Goal: Transaction & Acquisition: Purchase product/service

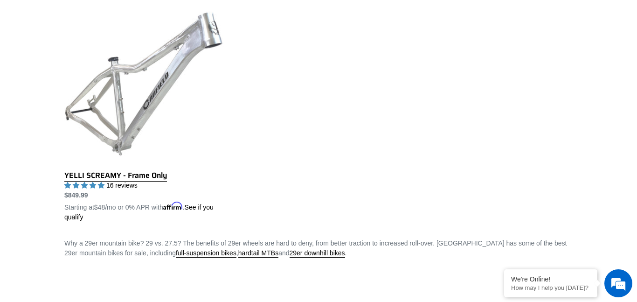
scroll to position [744, 0]
click at [105, 152] on link "YELLI SCREAMY - Frame Only" at bounding box center [144, 112] width 160 height 218
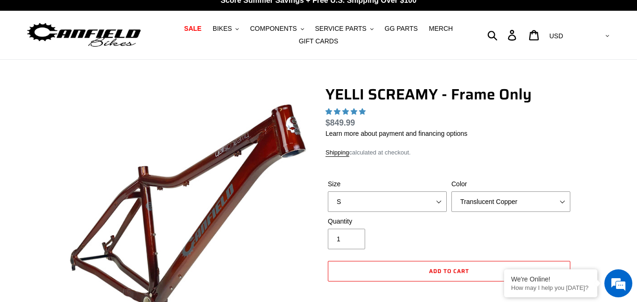
scroll to position [48, 0]
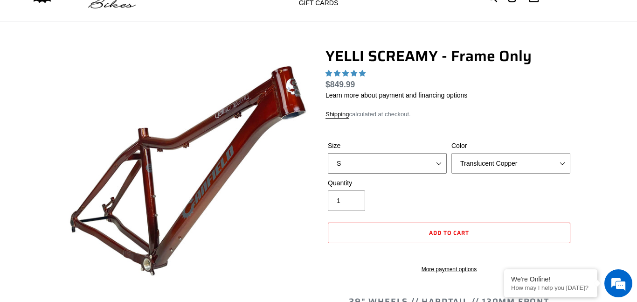
click at [427, 165] on select "S M L XL" at bounding box center [387, 163] width 119 height 21
select select "L"
click at [328, 153] on select "S M L XL" at bounding box center [387, 163] width 119 height 21
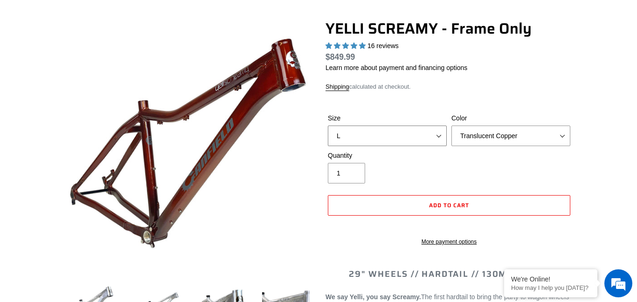
select select "highest-rating"
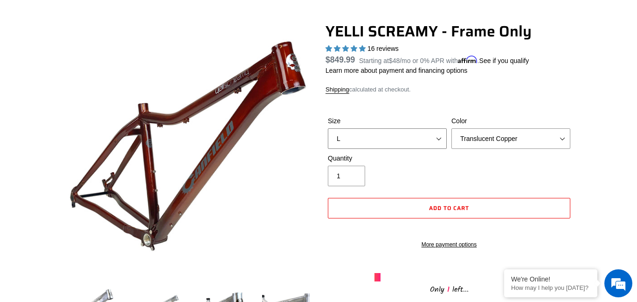
scroll to position [0, 0]
click at [476, 141] on select "Translucent Copper Purple Haze Raw" at bounding box center [510, 138] width 119 height 21
click at [451, 128] on select "Translucent Copper Purple Haze Raw" at bounding box center [510, 138] width 119 height 21
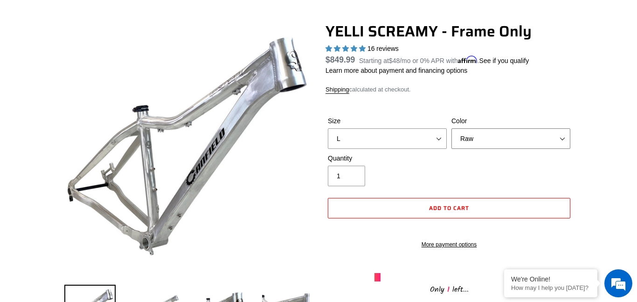
click at [478, 136] on select "Translucent Copper Purple Haze Raw" at bounding box center [510, 138] width 119 height 21
select select "Translucent Copper"
click at [451, 128] on select "Translucent Copper Purple Haze Raw" at bounding box center [510, 138] width 119 height 21
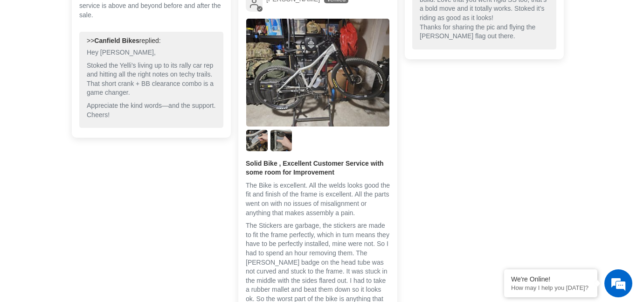
scroll to position [2196, 0]
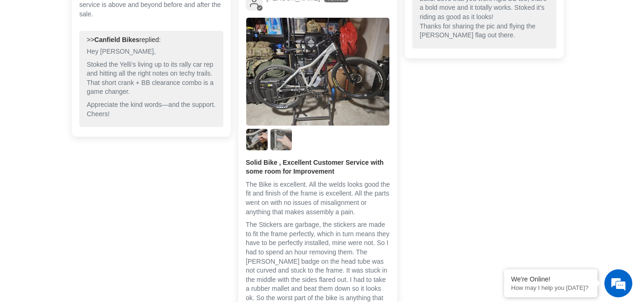
click at [280, 150] on img "Link to user picture 3" at bounding box center [280, 139] width 21 height 21
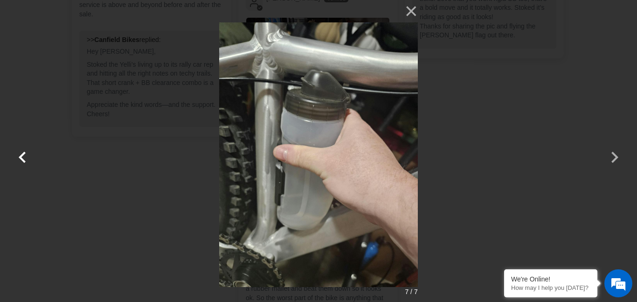
click at [27, 153] on button "button" at bounding box center [22, 151] width 22 height 22
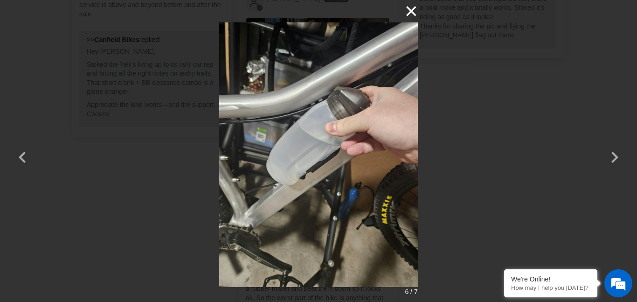
click at [412, 14] on button "×" at bounding box center [406, 11] width 22 height 22
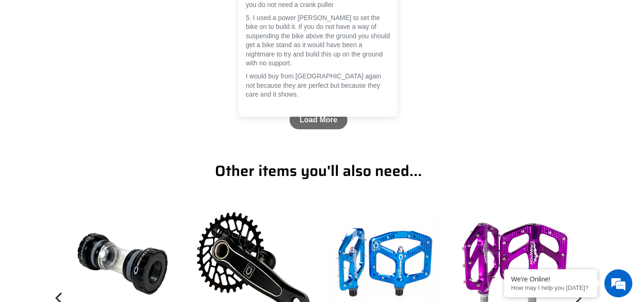
scroll to position [3260, 0]
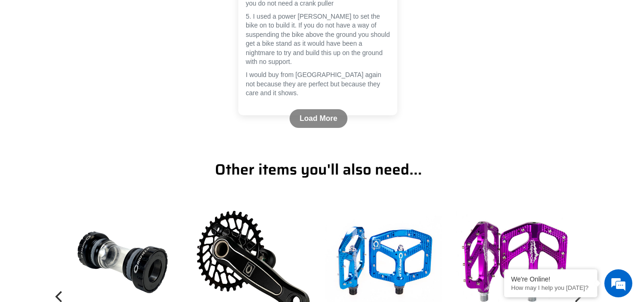
click at [336, 128] on link "Load More" at bounding box center [319, 118] width 58 height 19
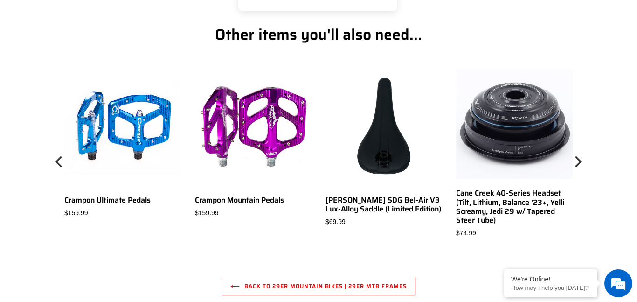
scroll to position [3365, 0]
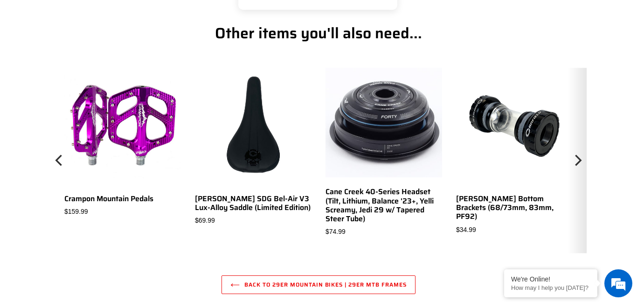
click at [577, 169] on icon "Next" at bounding box center [577, 159] width 11 height 111
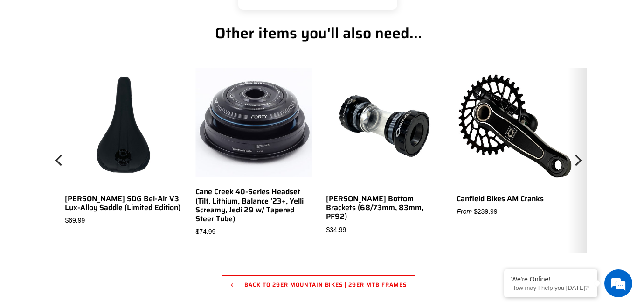
click at [577, 169] on icon "Next" at bounding box center [577, 159] width 11 height 111
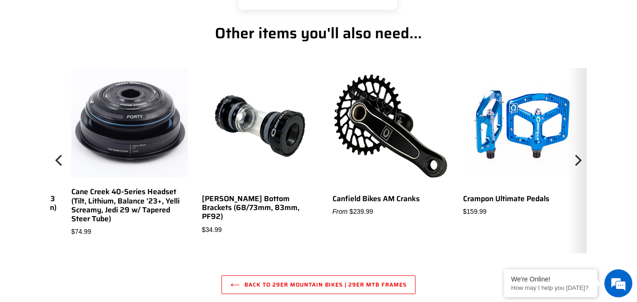
click at [577, 169] on icon "Next" at bounding box center [577, 159] width 11 height 111
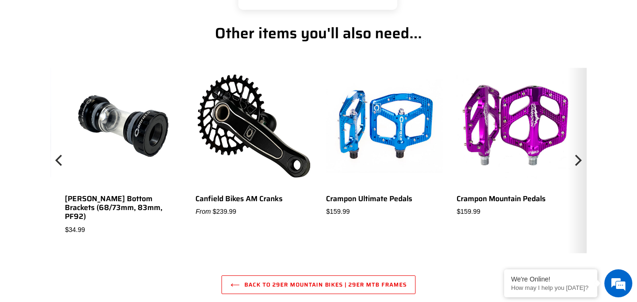
click at [577, 169] on icon "Next" at bounding box center [577, 159] width 11 height 111
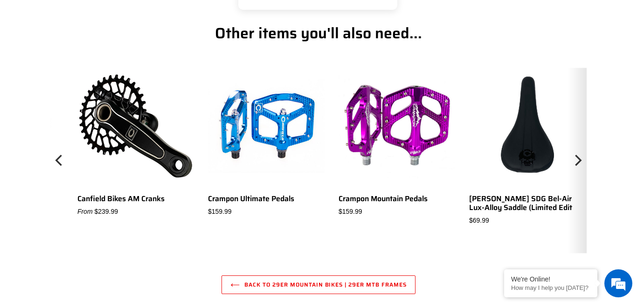
click at [577, 166] on icon "Next" at bounding box center [578, 160] width 7 height 11
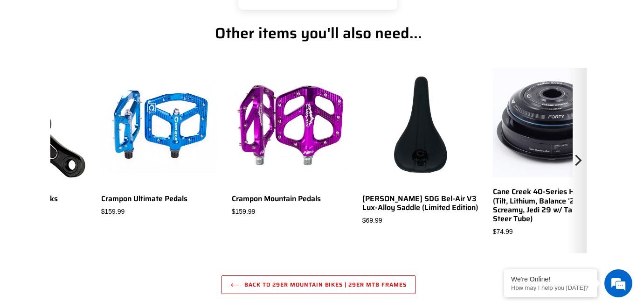
click at [577, 166] on icon "Next" at bounding box center [578, 160] width 7 height 11
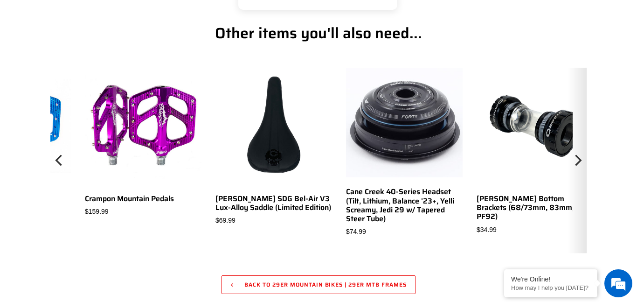
click at [577, 166] on icon "Next" at bounding box center [578, 160] width 7 height 11
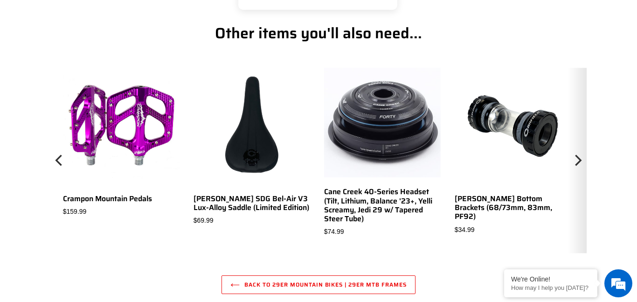
click at [577, 166] on icon "Next" at bounding box center [578, 160] width 7 height 11
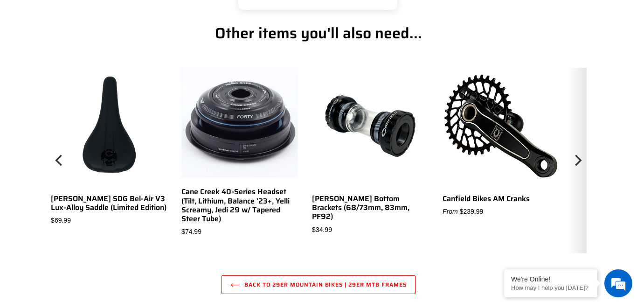
click at [577, 166] on icon "Next" at bounding box center [578, 160] width 7 height 11
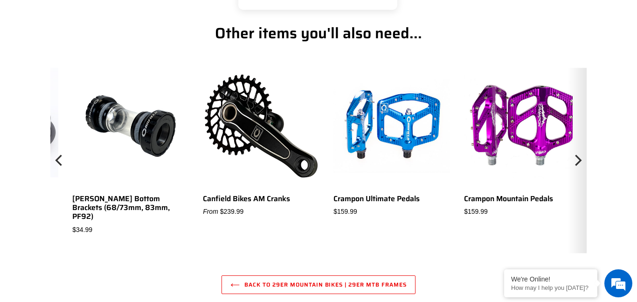
click at [577, 166] on icon "Next" at bounding box center [578, 160] width 7 height 11
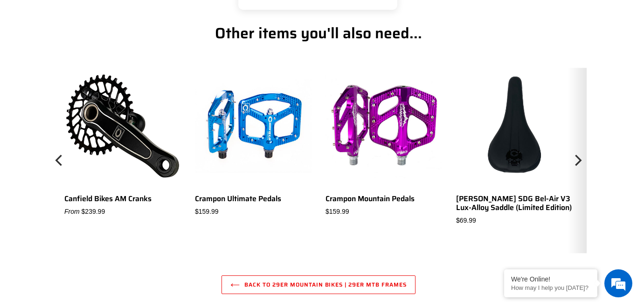
click at [577, 166] on icon "Next" at bounding box center [578, 160] width 7 height 11
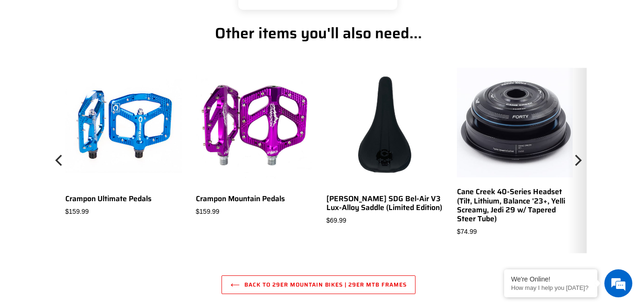
click at [577, 166] on icon "Next" at bounding box center [578, 160] width 7 height 11
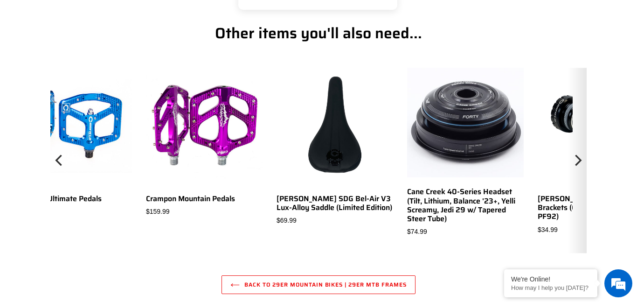
click at [577, 166] on icon "Next" at bounding box center [578, 160] width 7 height 11
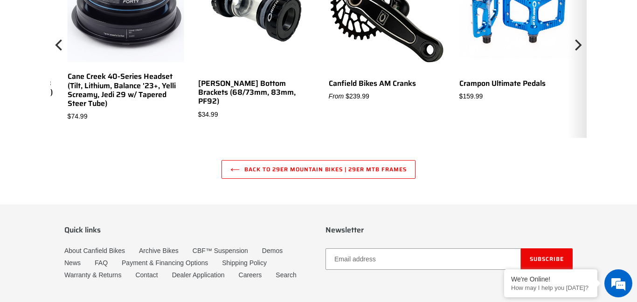
scroll to position [3494, 0]
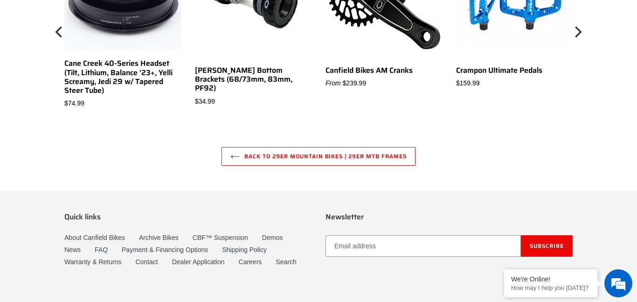
click at [362, 166] on link "Back to 29er Mountain Bikes | 29er MTB Frames" at bounding box center [317, 156] width 193 height 19
